Goal: Navigation & Orientation: Find specific page/section

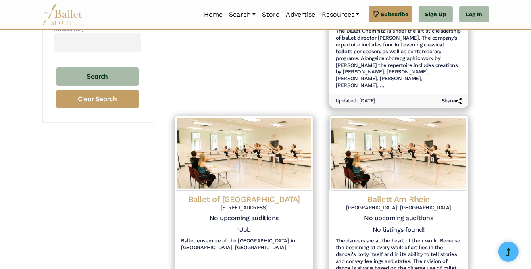
scroll to position [276, 0]
click at [282, 194] on h4 "Ballet of Theater Vorpommern" at bounding box center [244, 199] width 126 height 10
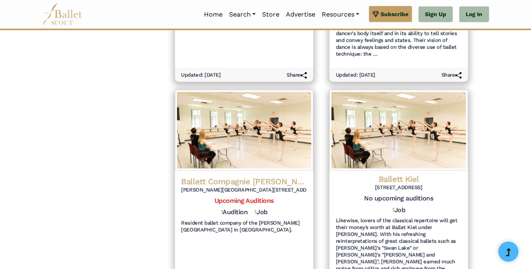
scroll to position [488, 0]
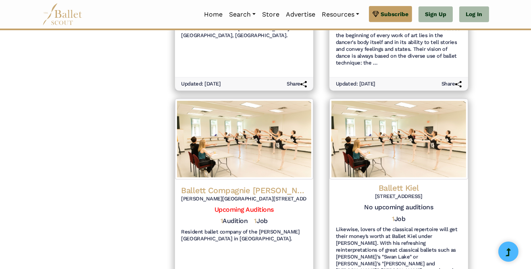
click at [284, 185] on h4 "Ballett Compagnie [PERSON_NAME]" at bounding box center [244, 190] width 126 height 10
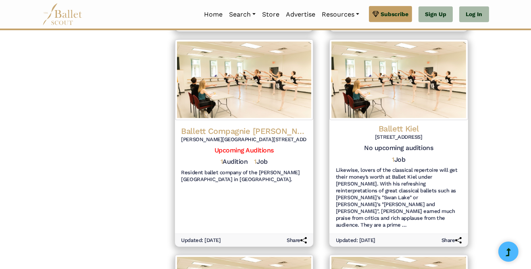
scroll to position [550, 0]
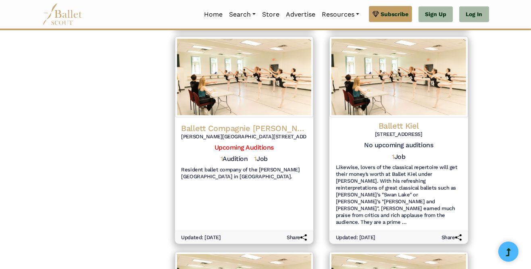
click at [440, 153] on div "1 Job" at bounding box center [399, 159] width 126 height 12
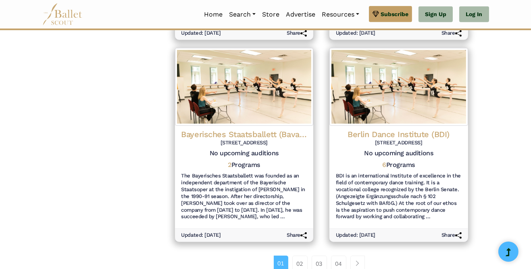
scroll to position [960, 0]
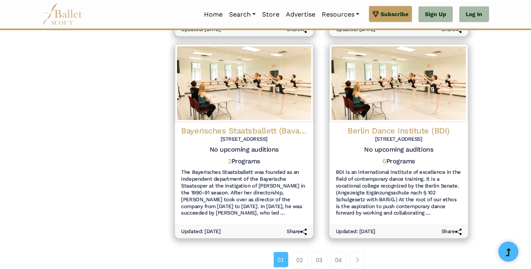
click at [299, 252] on link "02" at bounding box center [299, 260] width 15 height 16
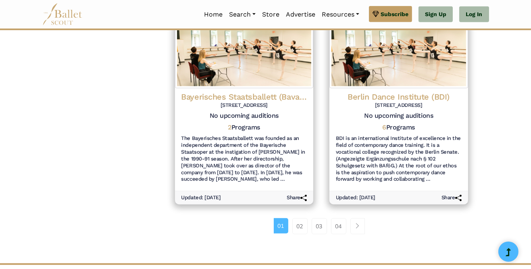
scroll to position [994, 0]
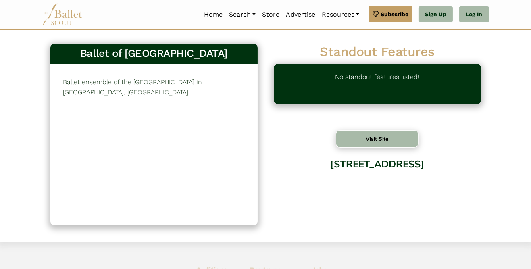
click at [407, 138] on button "Visit Site" at bounding box center [377, 138] width 83 height 17
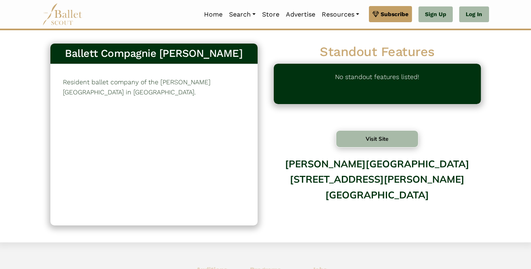
click at [407, 139] on button "Visit Site" at bounding box center [377, 138] width 83 height 17
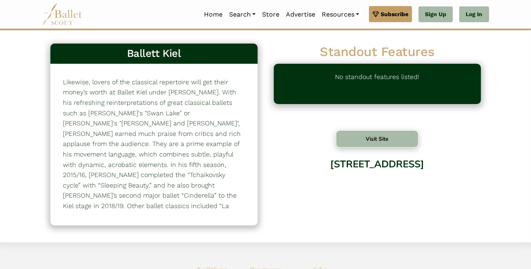
click at [414, 131] on button "Visit Site" at bounding box center [377, 138] width 83 height 17
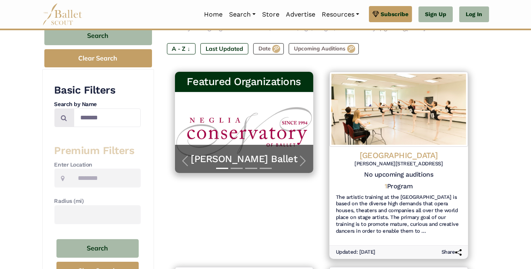
scroll to position [105, 0]
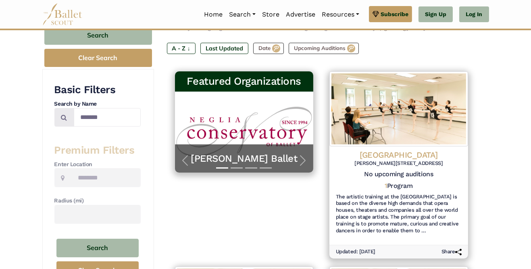
click at [302, 163] on div at bounding box center [244, 167] width 139 height 9
click at [298, 160] on span "button" at bounding box center [302, 160] width 13 height 13
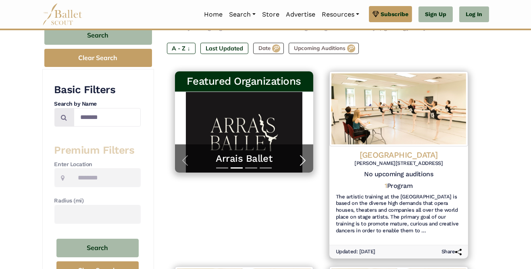
click at [305, 160] on span "button" at bounding box center [302, 160] width 13 height 13
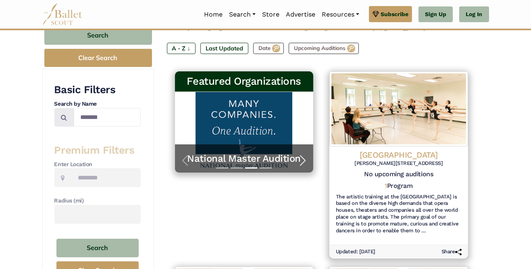
scroll to position [101, 0]
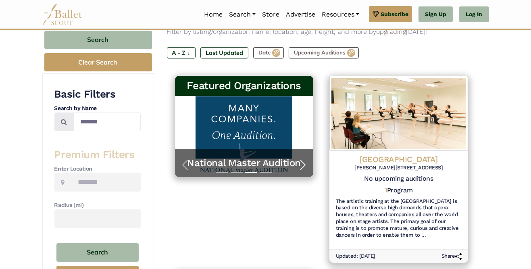
click at [301, 164] on span "button" at bounding box center [302, 164] width 13 height 13
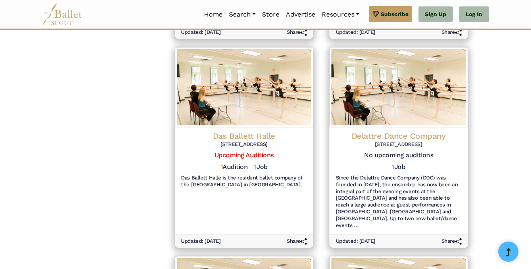
scroll to position [519, 0]
click at [282, 89] on img at bounding box center [244, 87] width 139 height 80
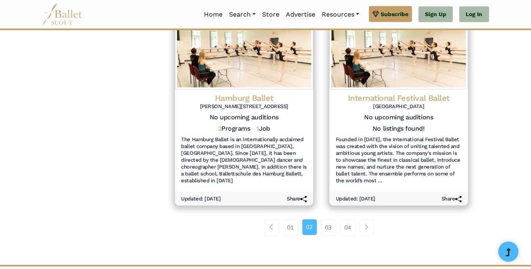
scroll to position [972, 0]
click at [441, 136] on h6 "Founded in 2009, the International Festival Ballet was created with the vision …" at bounding box center [399, 160] width 126 height 48
click at [329, 220] on link "03" at bounding box center [328, 227] width 15 height 16
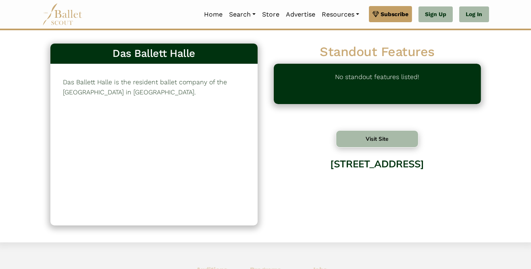
click at [395, 137] on button "Visit Site" at bounding box center [377, 138] width 83 height 17
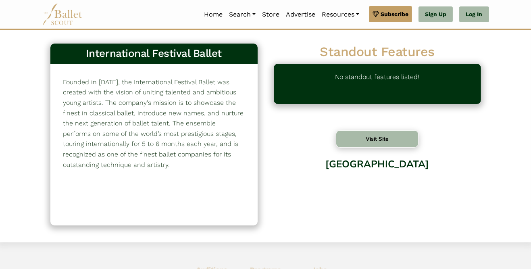
click at [413, 131] on button "Visit Site" at bounding box center [377, 138] width 83 height 17
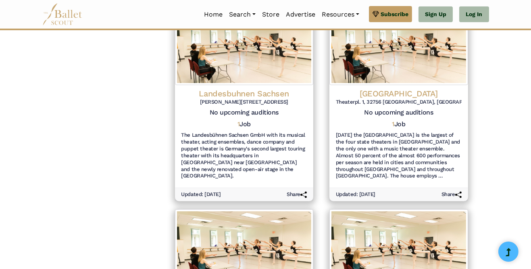
scroll to position [371, 0]
click at [421, 98] on h6 "Theaterpl. 1, 32756 [GEOGRAPHIC_DATA], [GEOGRAPHIC_DATA]" at bounding box center [399, 101] width 126 height 7
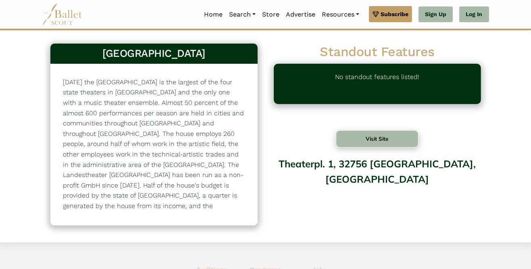
click at [402, 137] on button "Visit Site" at bounding box center [377, 138] width 83 height 17
